Goal: Task Accomplishment & Management: Use online tool/utility

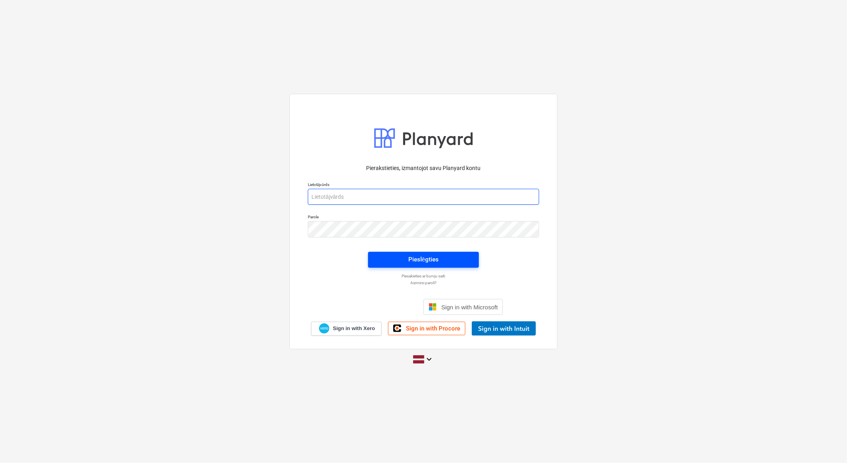
type input "[EMAIL_ADDRESS][DOMAIN_NAME]"
click at [455, 258] on span "Pieslēgties" at bounding box center [424, 259] width 92 height 10
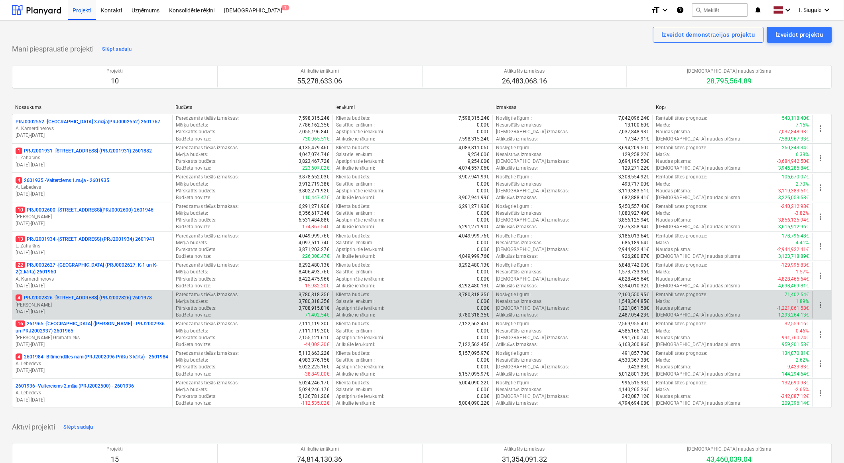
click at [82, 304] on p "[PERSON_NAME]" at bounding box center [93, 305] width 154 height 7
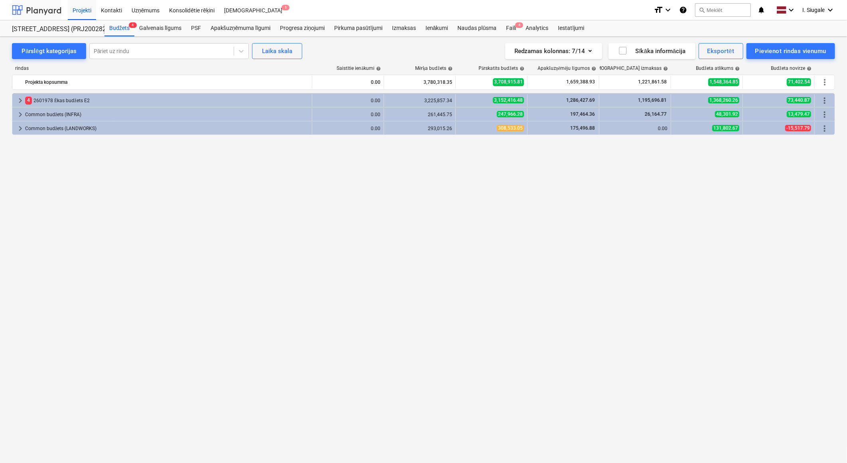
click at [40, 11] on div at bounding box center [36, 10] width 49 height 20
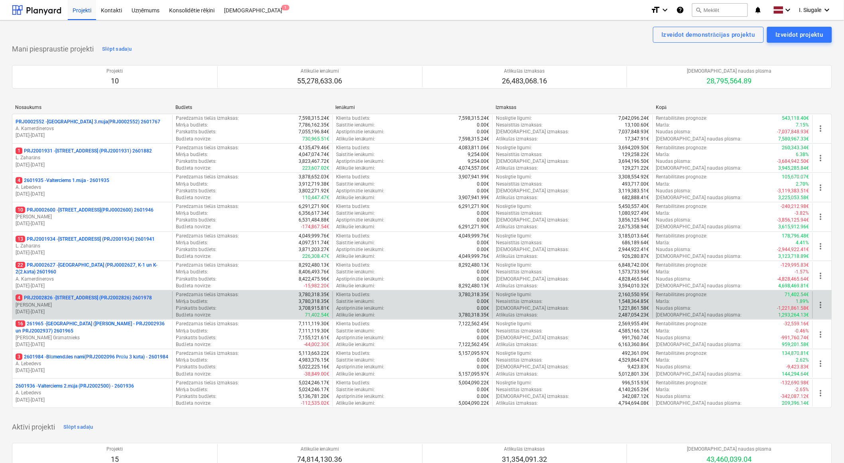
click at [84, 301] on p "4 PRJ2002826 - [STREET_ADDRESS] (PRJ2002826) 2601978" at bounding box center [84, 297] width 136 height 7
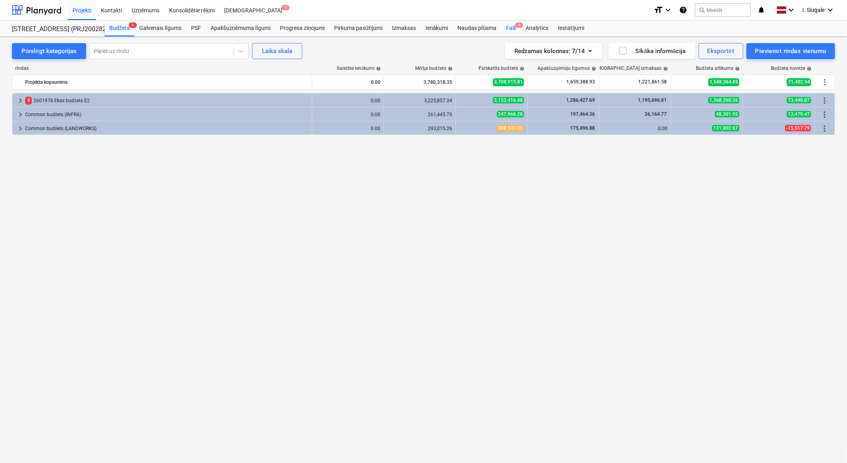
click at [512, 25] on div "Faili 4" at bounding box center [511, 28] width 20 height 16
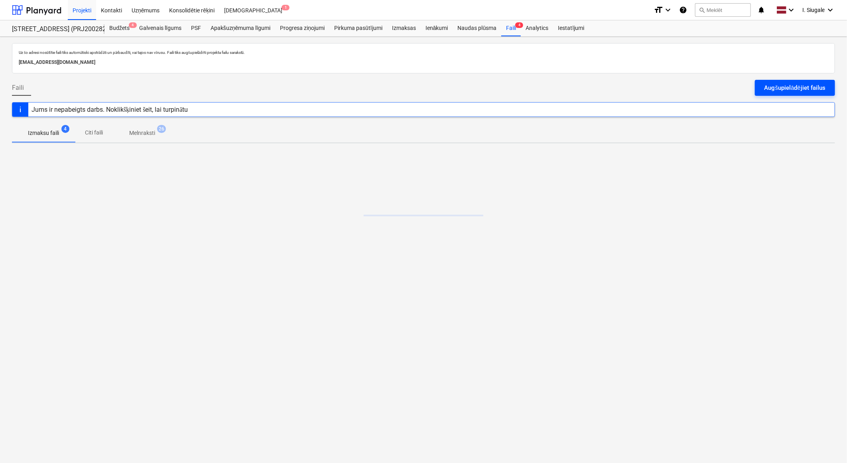
click at [781, 85] on div "Augšupielādējiet failus" at bounding box center [795, 88] width 61 height 10
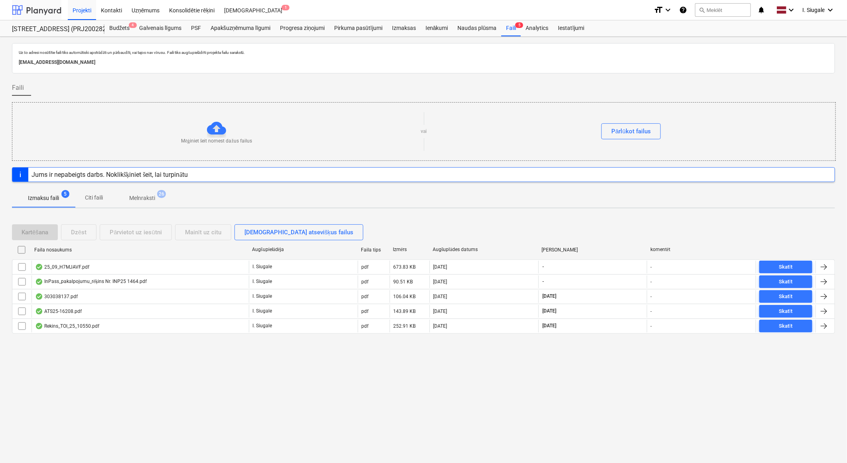
click at [39, 11] on div at bounding box center [36, 10] width 49 height 20
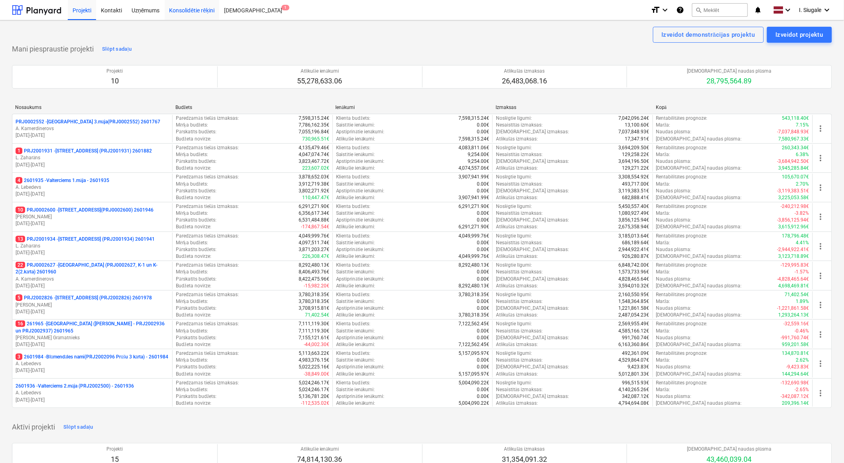
click at [181, 9] on div "Konsolidētie rēķini" at bounding box center [192, 10] width 55 height 20
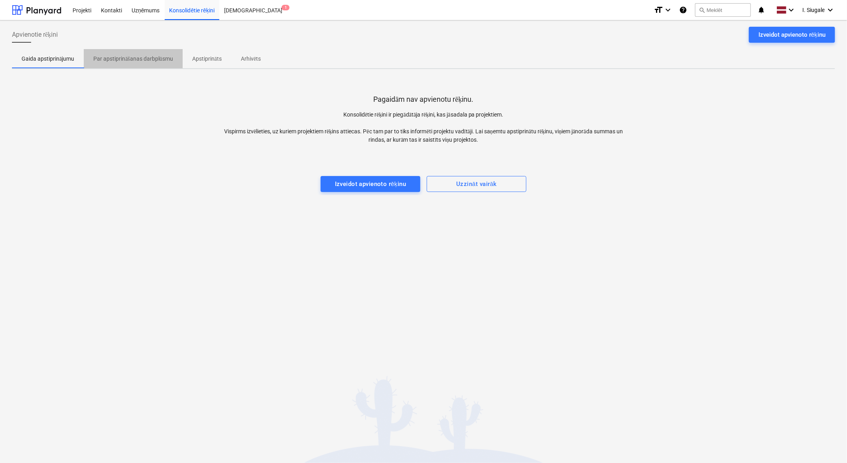
click at [156, 56] on p "Par apstiprināšanas darbplūsmu" at bounding box center [133, 59] width 80 height 8
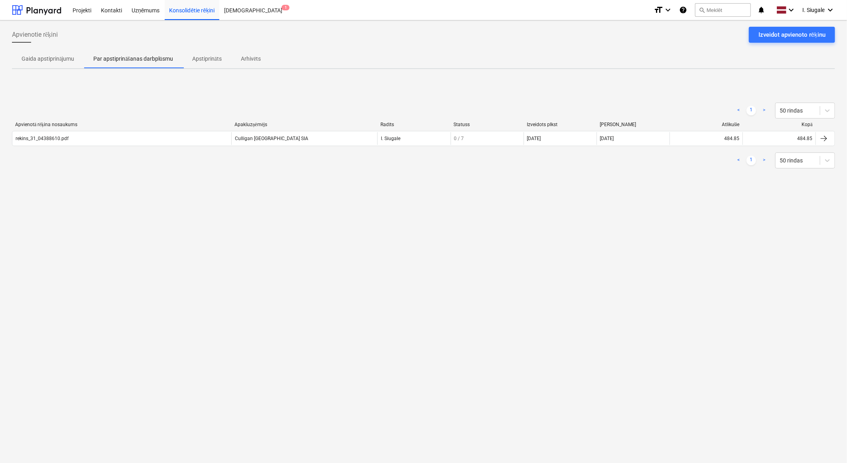
click at [45, 58] on p "Gaida apstiprinājumu" at bounding box center [48, 59] width 53 height 8
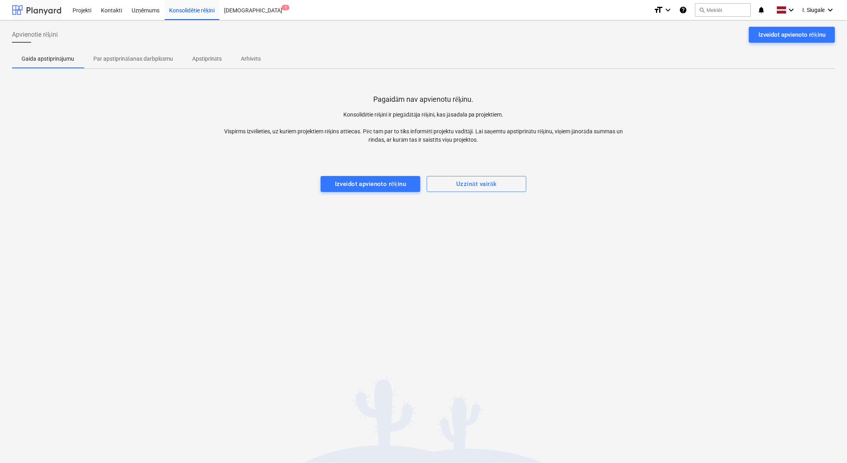
click at [48, 10] on div at bounding box center [36, 10] width 49 height 20
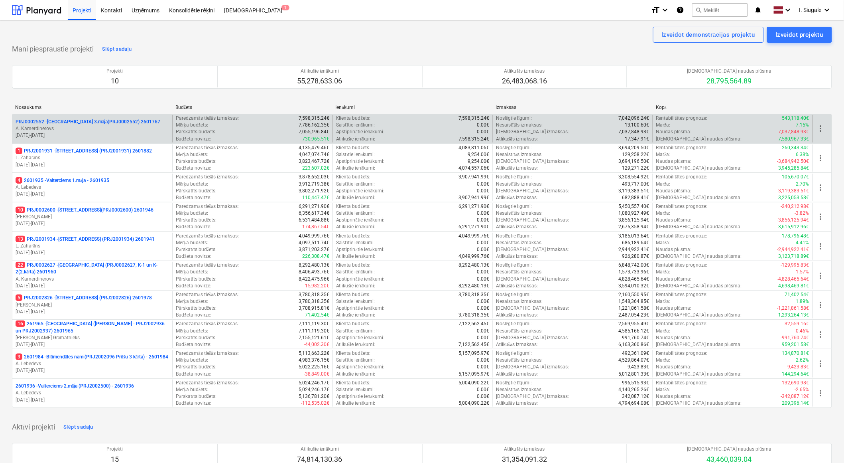
click at [115, 120] on p "PRJ0002552 - [GEOGRAPHIC_DATA] 3.māja(PRJ0002552) 2601767" at bounding box center [88, 121] width 145 height 7
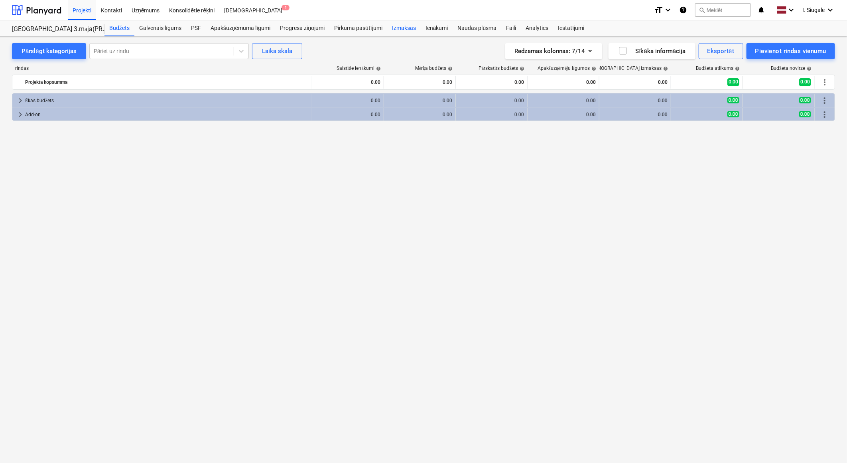
click at [408, 27] on div "Izmaksas" at bounding box center [404, 28] width 34 height 16
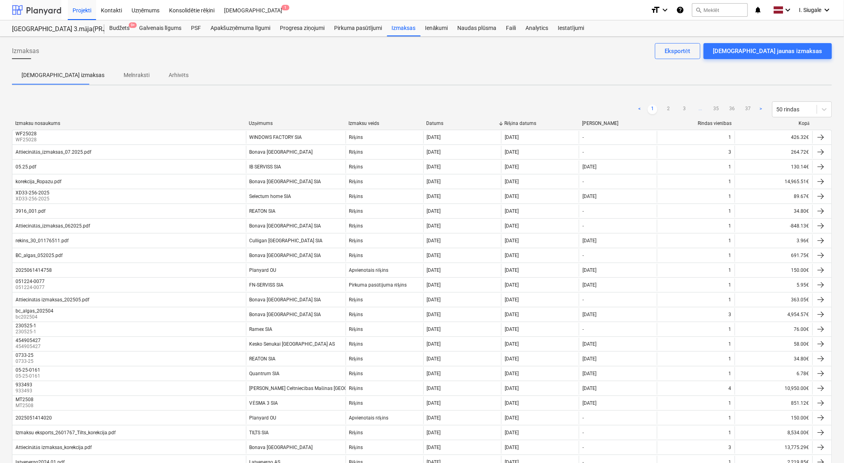
click at [30, 10] on div at bounding box center [36, 10] width 49 height 20
